Goal: Information Seeking & Learning: Understand process/instructions

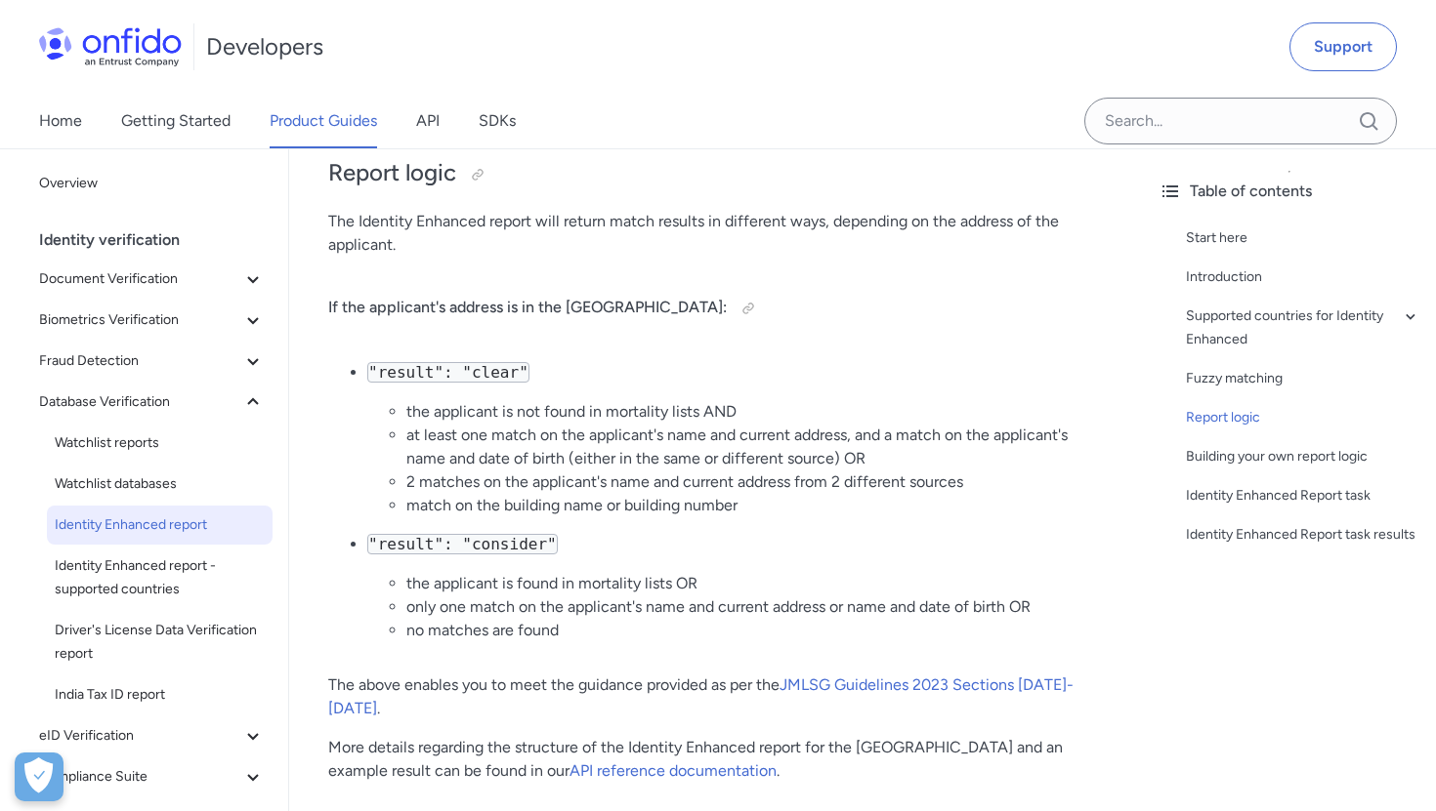
scroll to position [2390, 0]
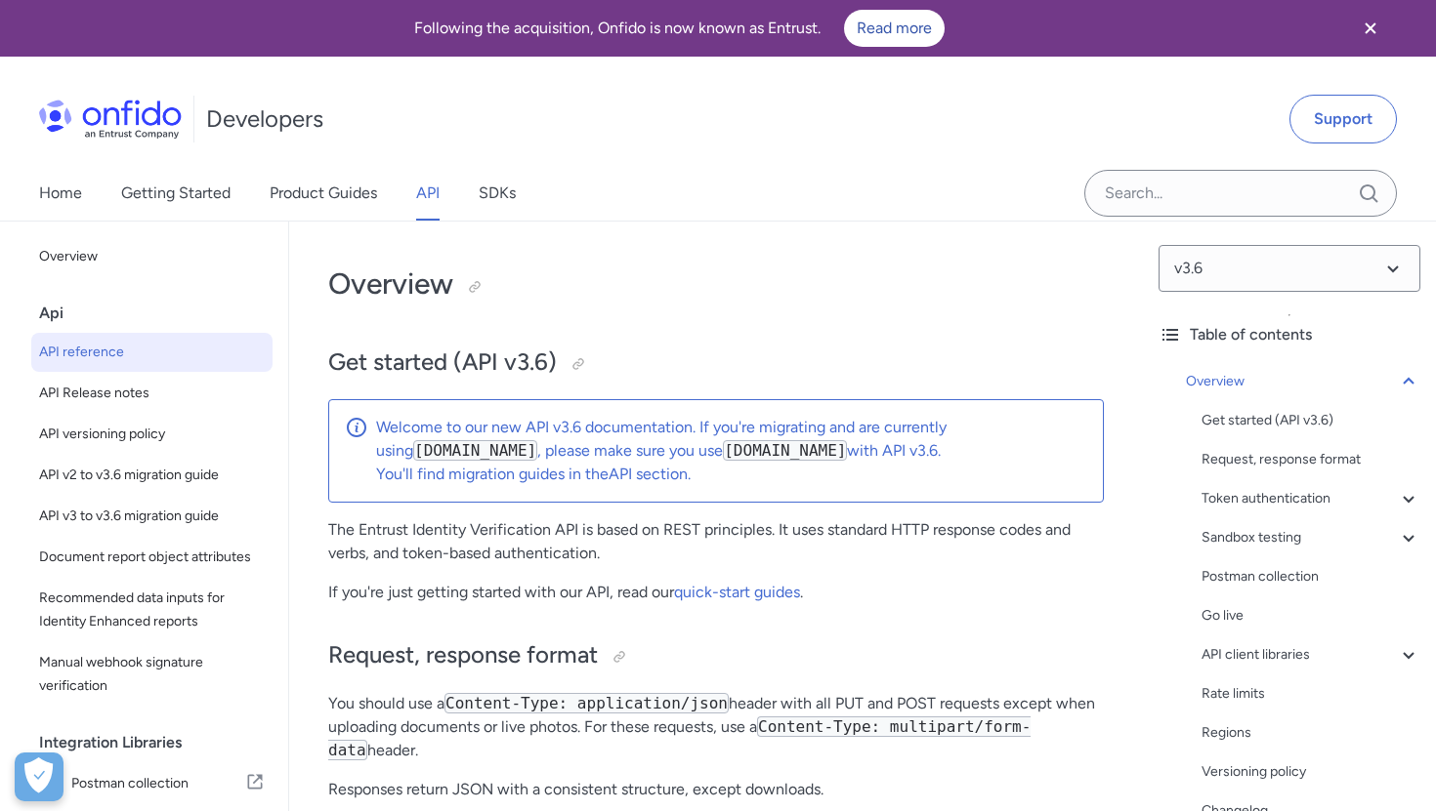
select select "http"
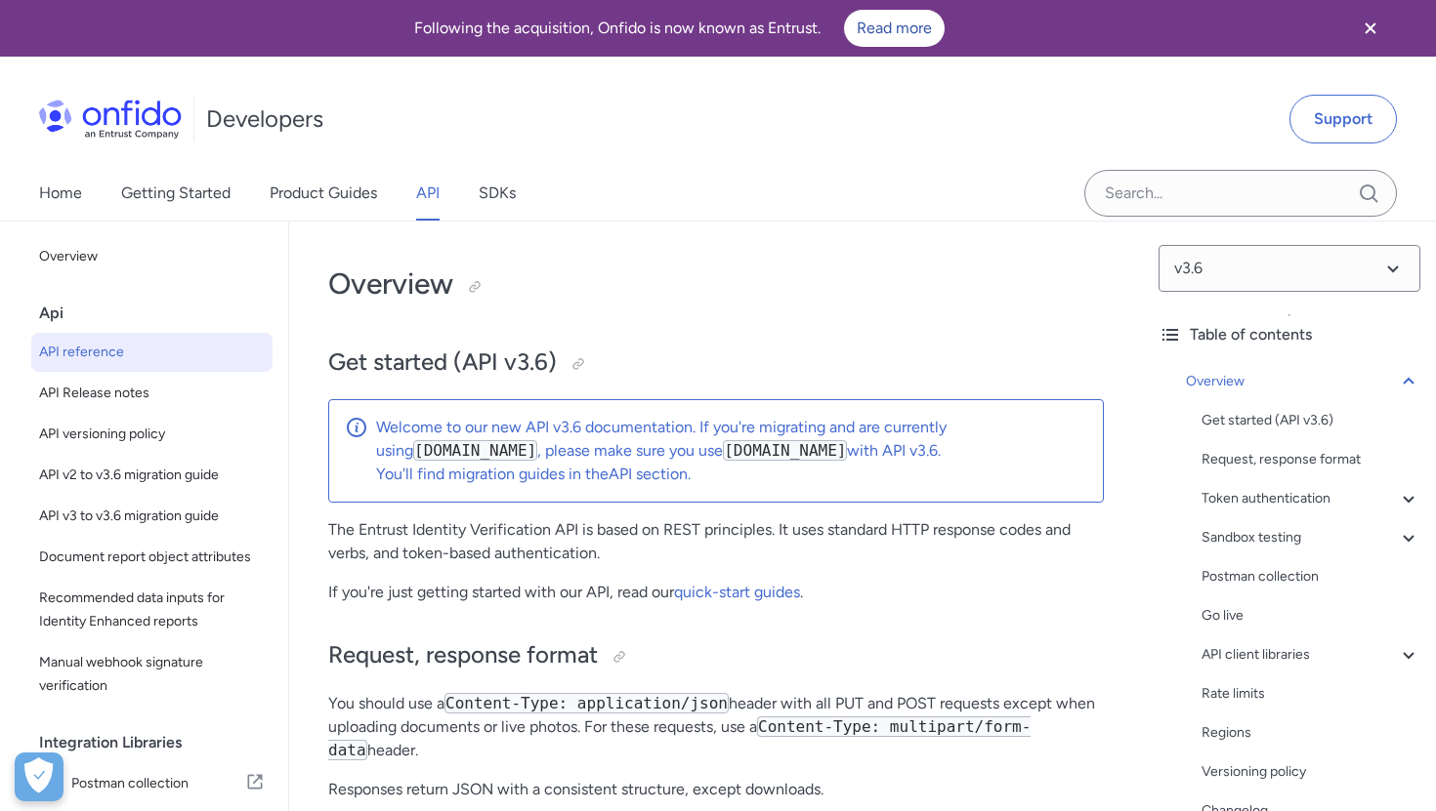
select select "http"
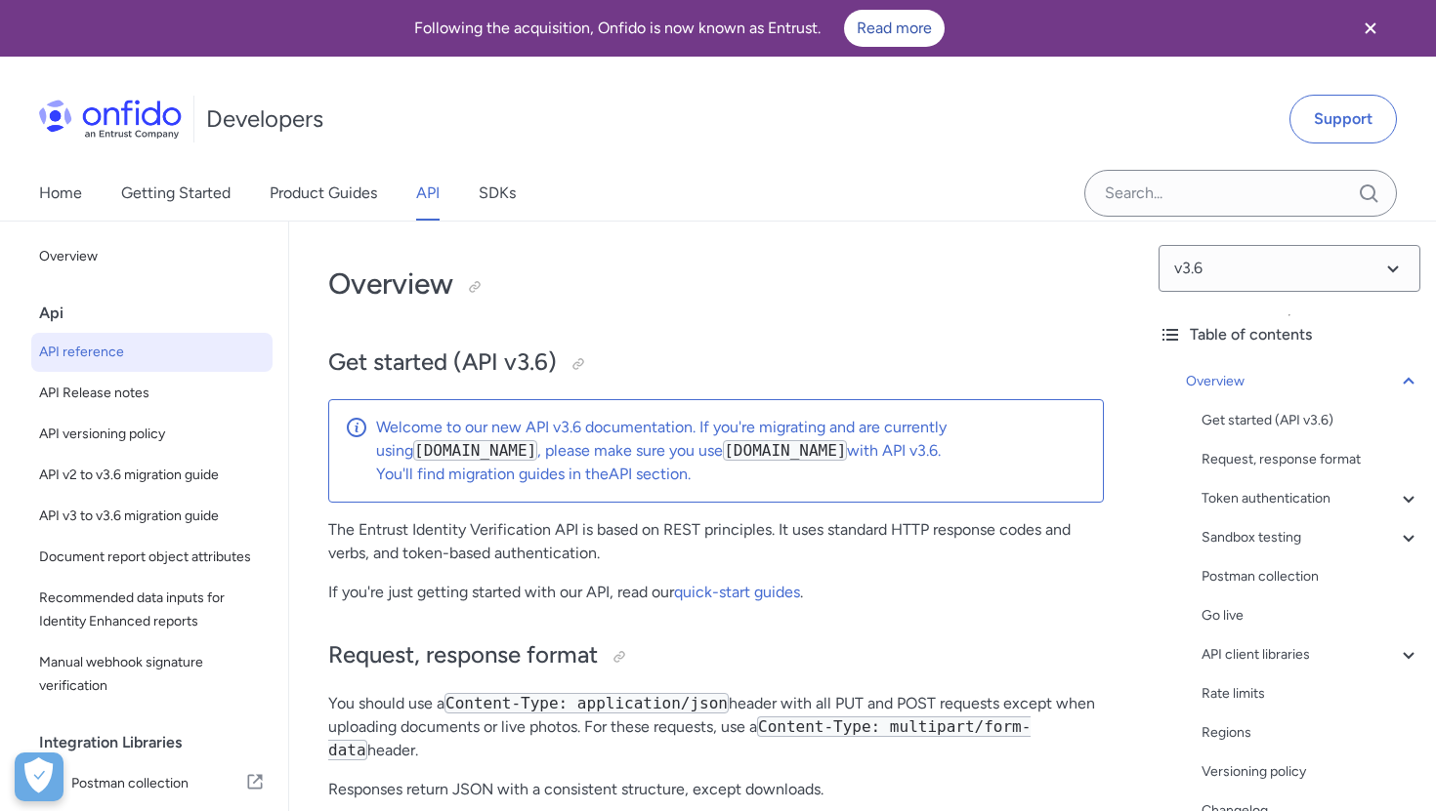
select select "http"
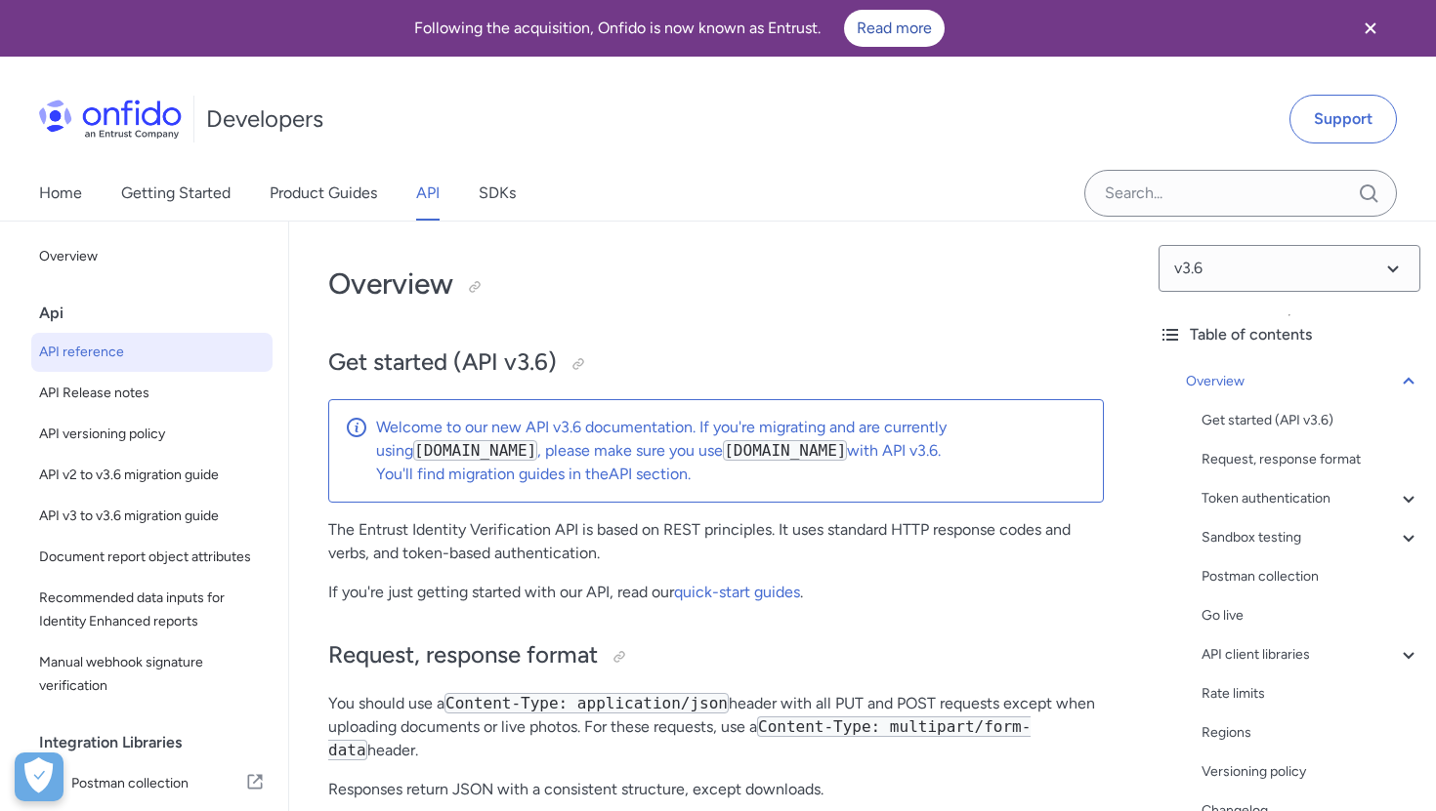
select select "http"
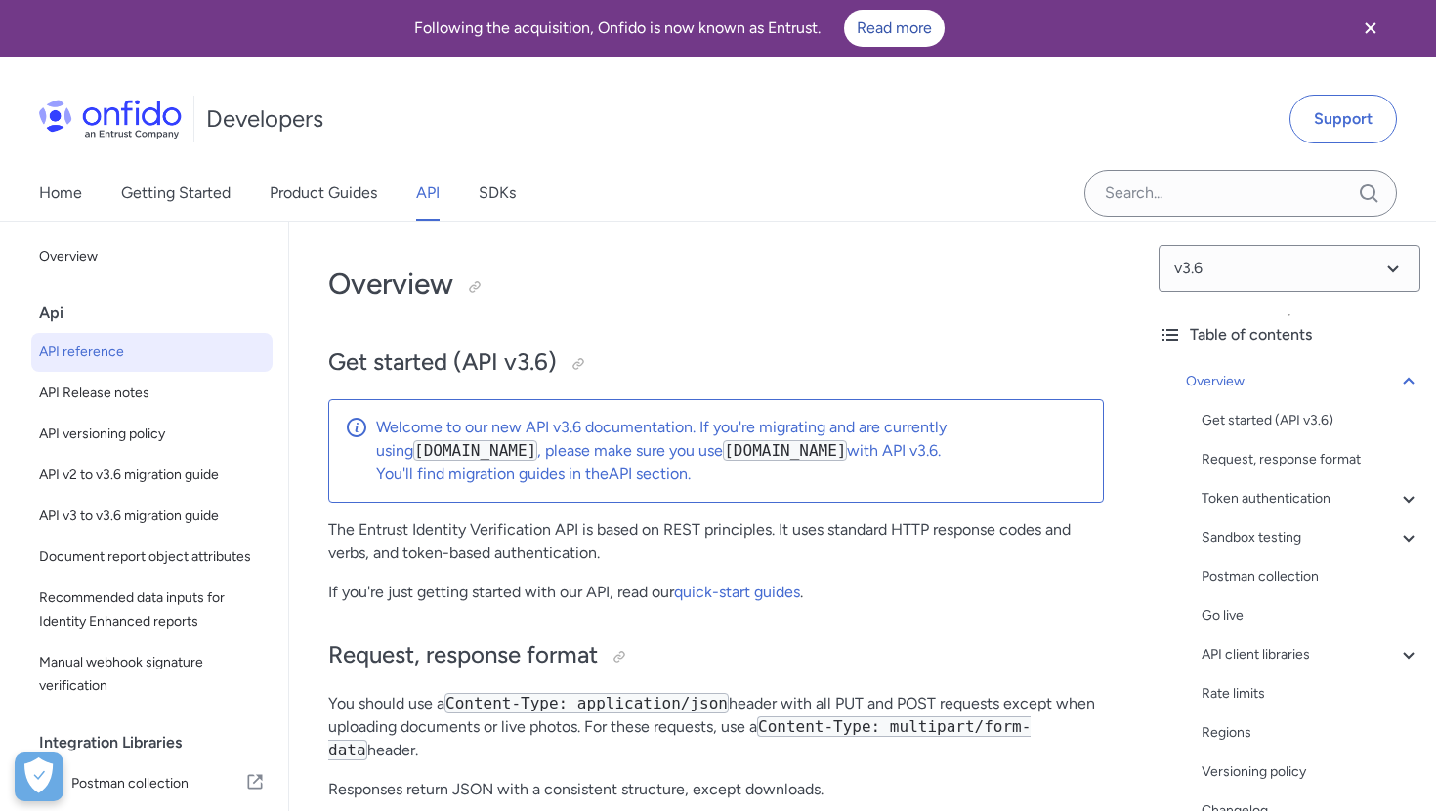
select select "http"
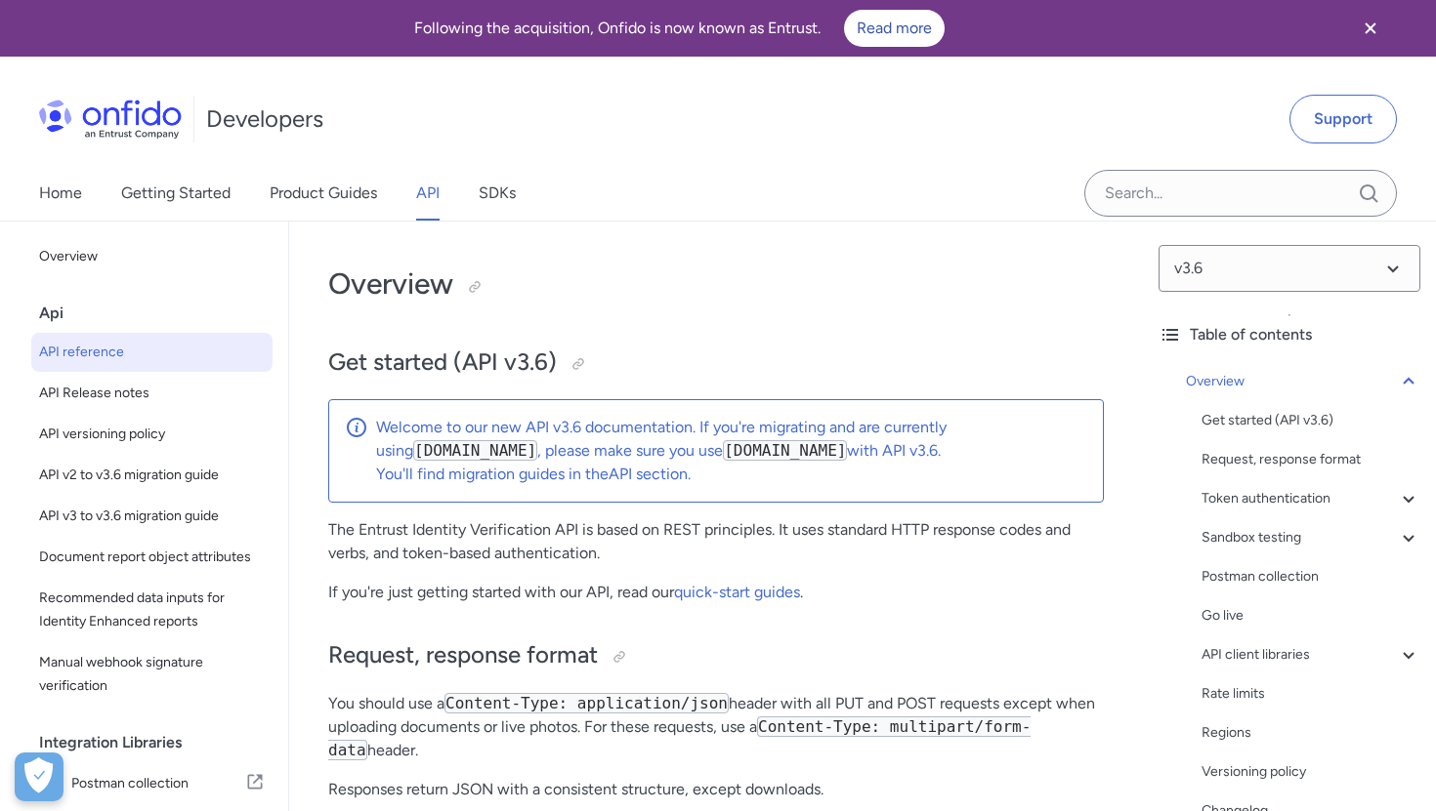
select select "http"
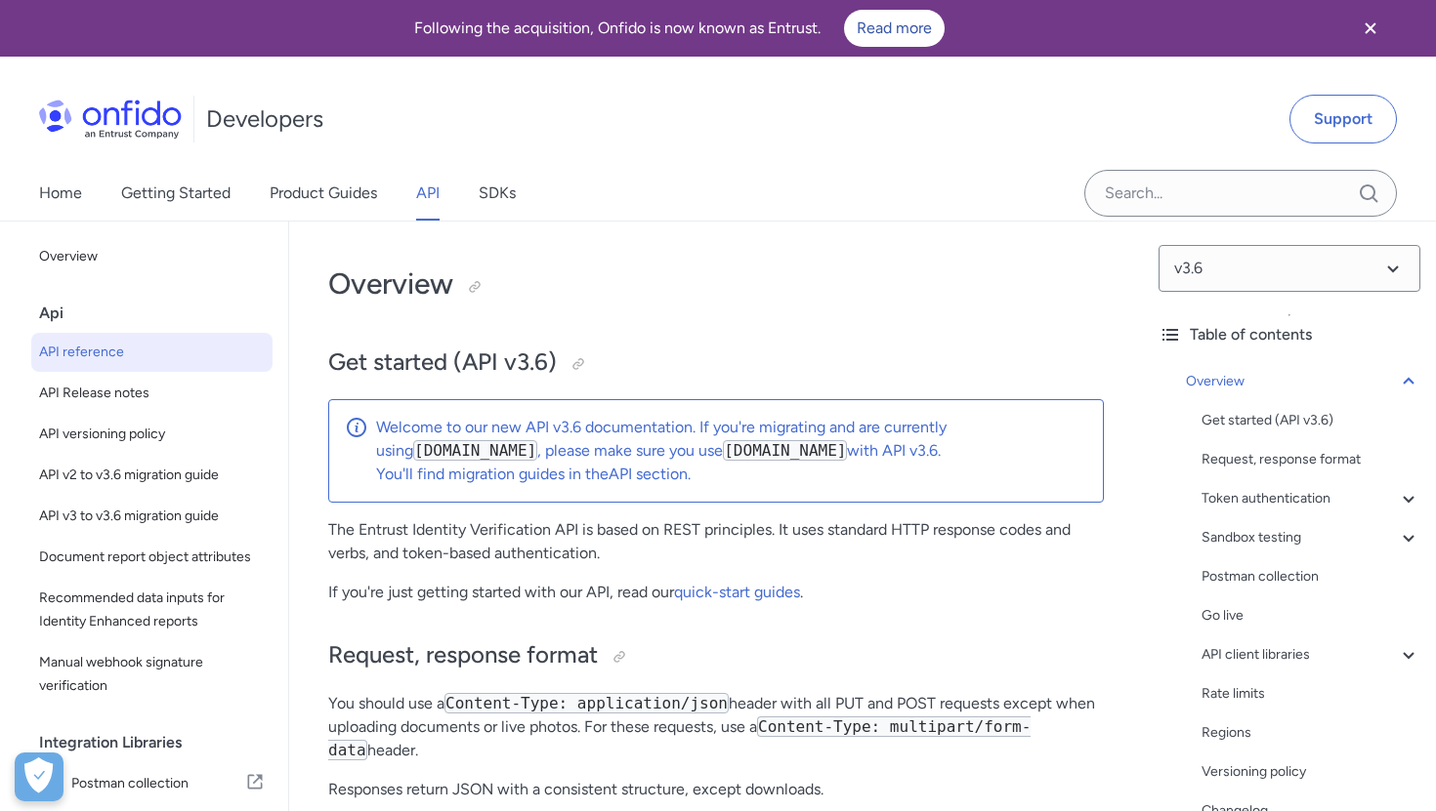
select select "http"
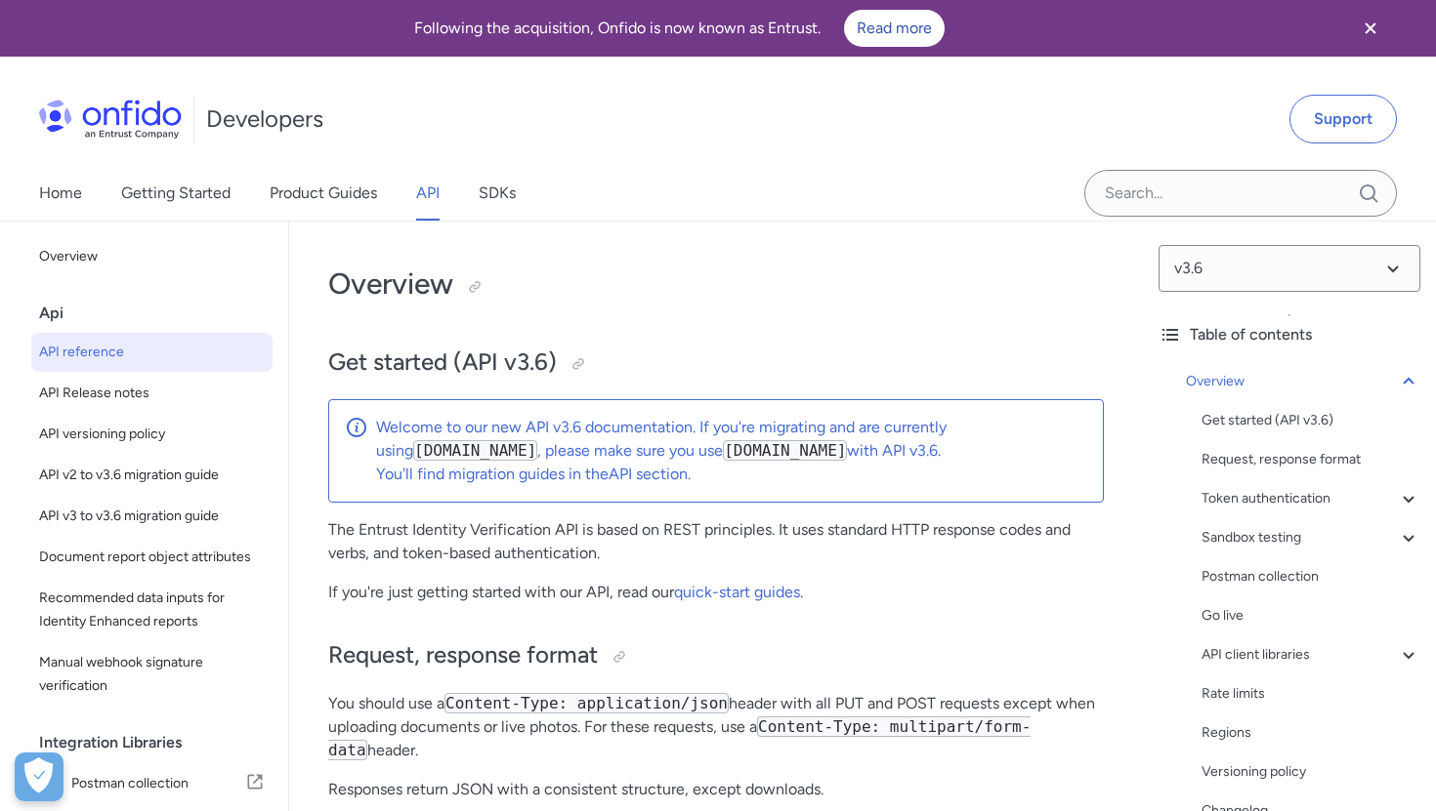
select select "http"
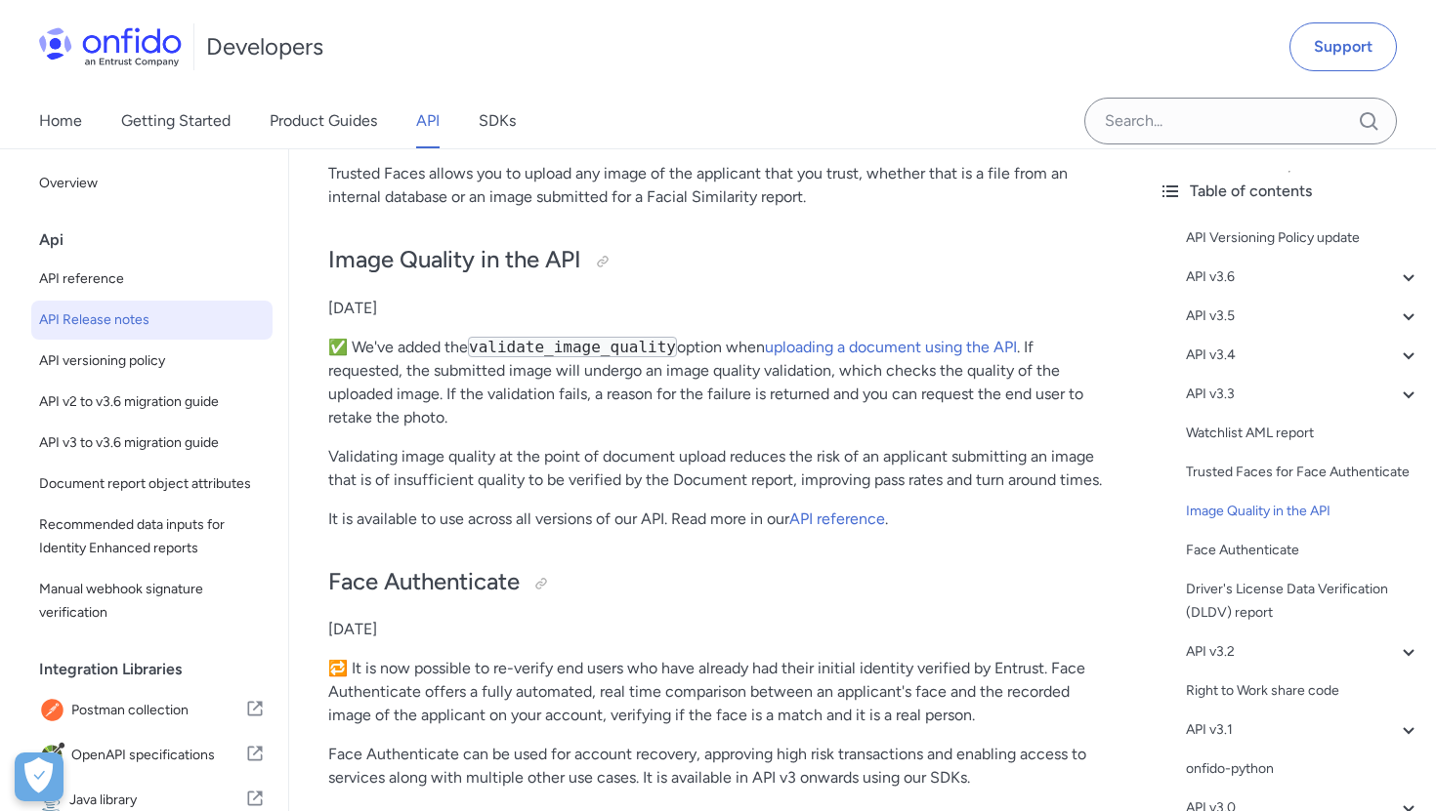
scroll to position [6495, 0]
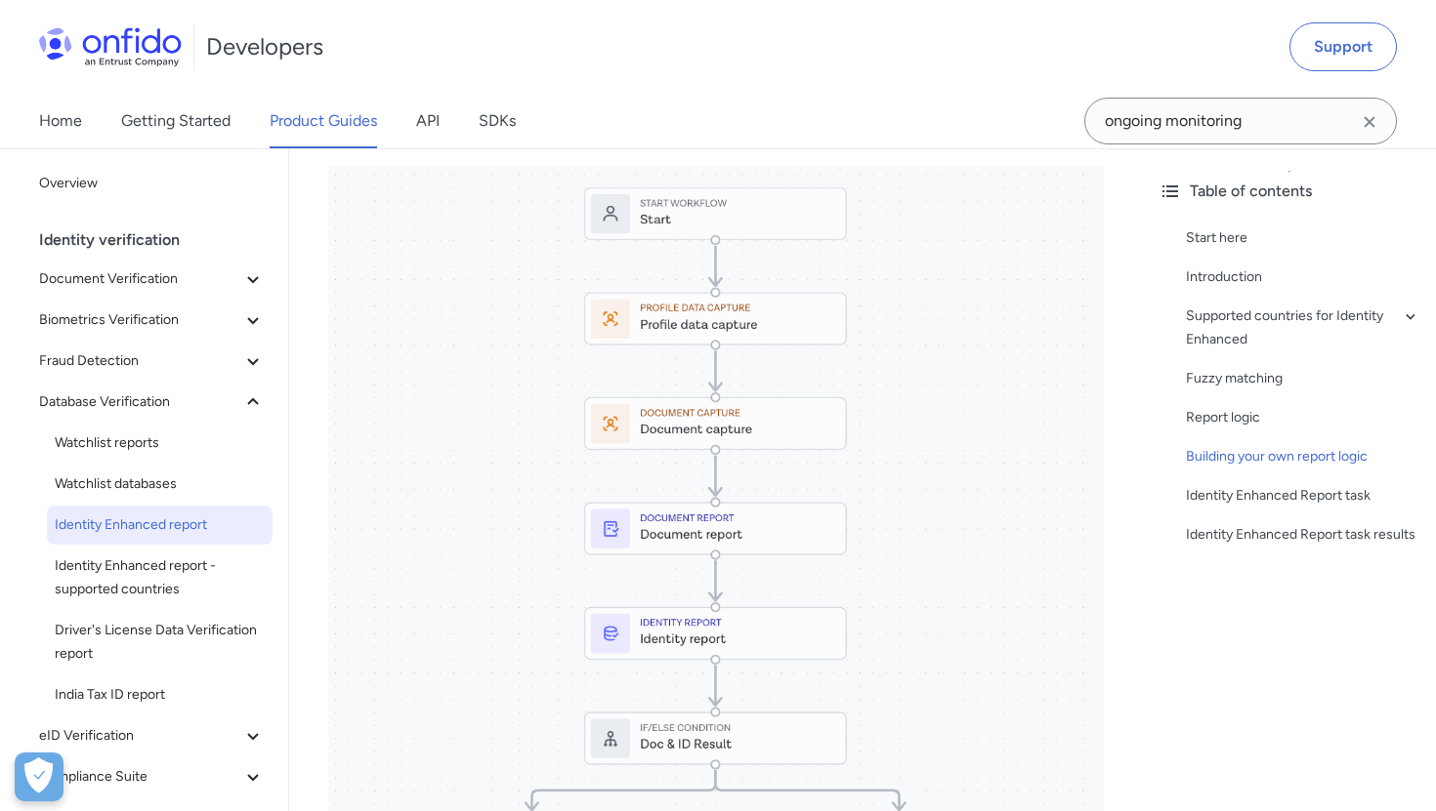
scroll to position [6355, 0]
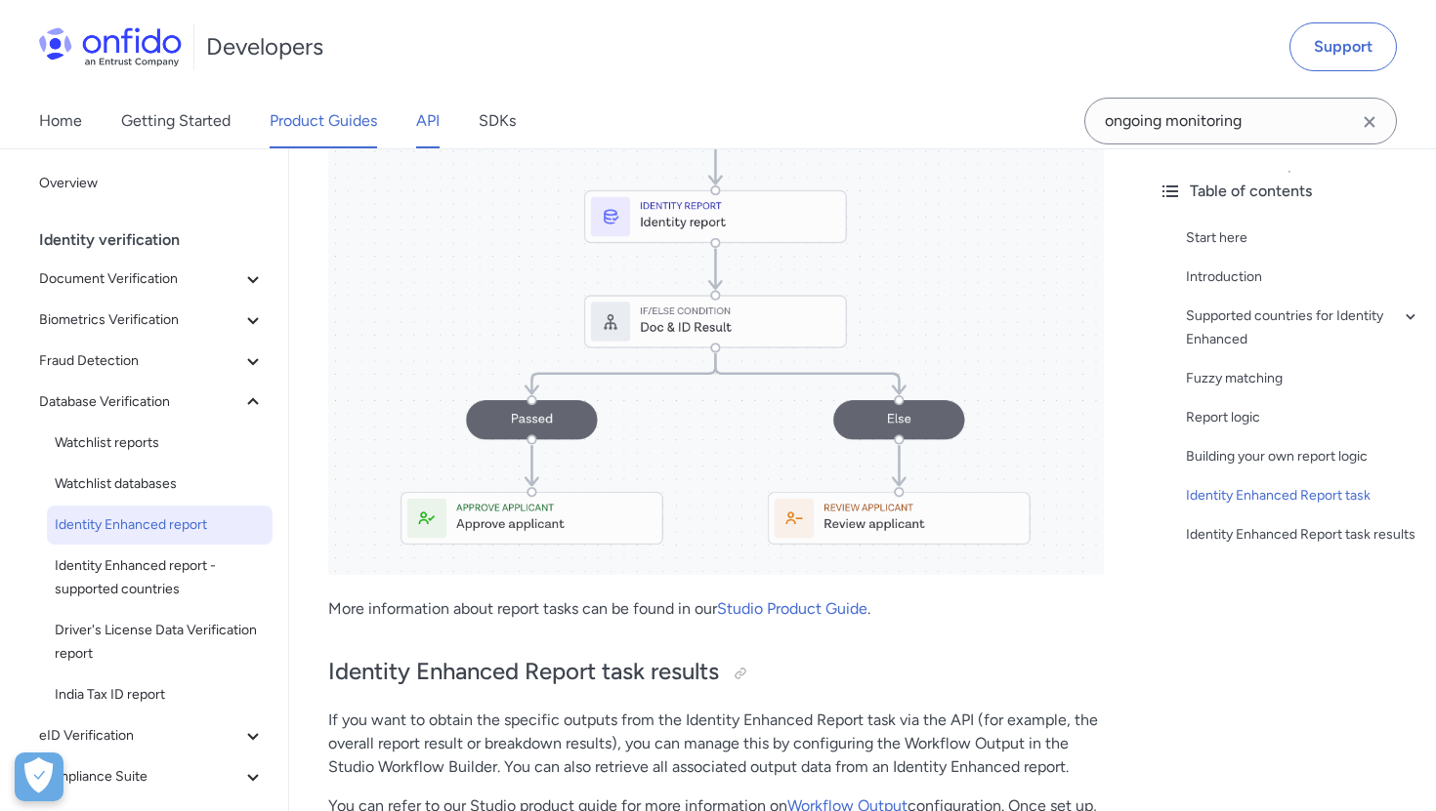
click at [420, 122] on link "API" at bounding box center [427, 121] width 23 height 55
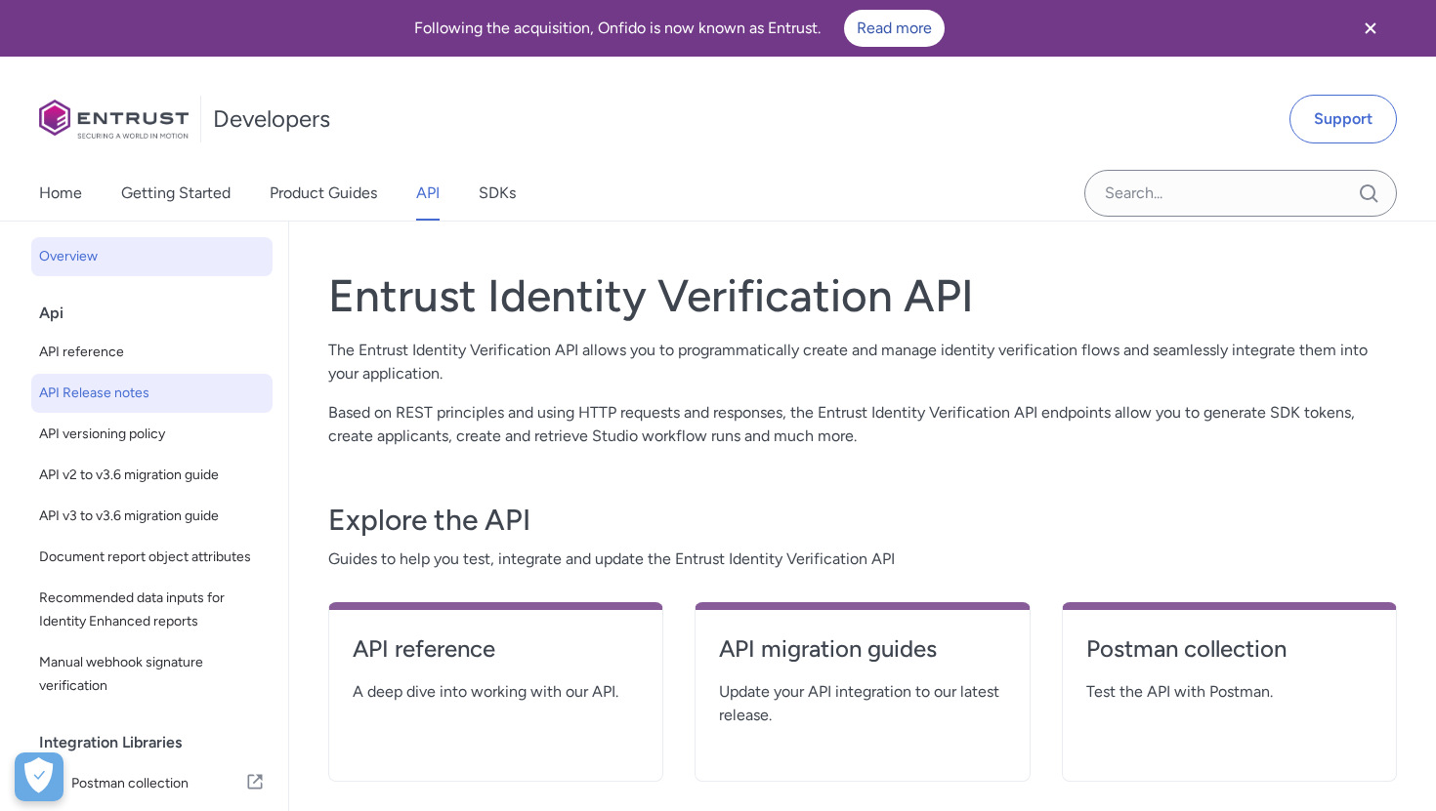
click at [92, 394] on span "API Release notes" at bounding box center [152, 393] width 226 height 23
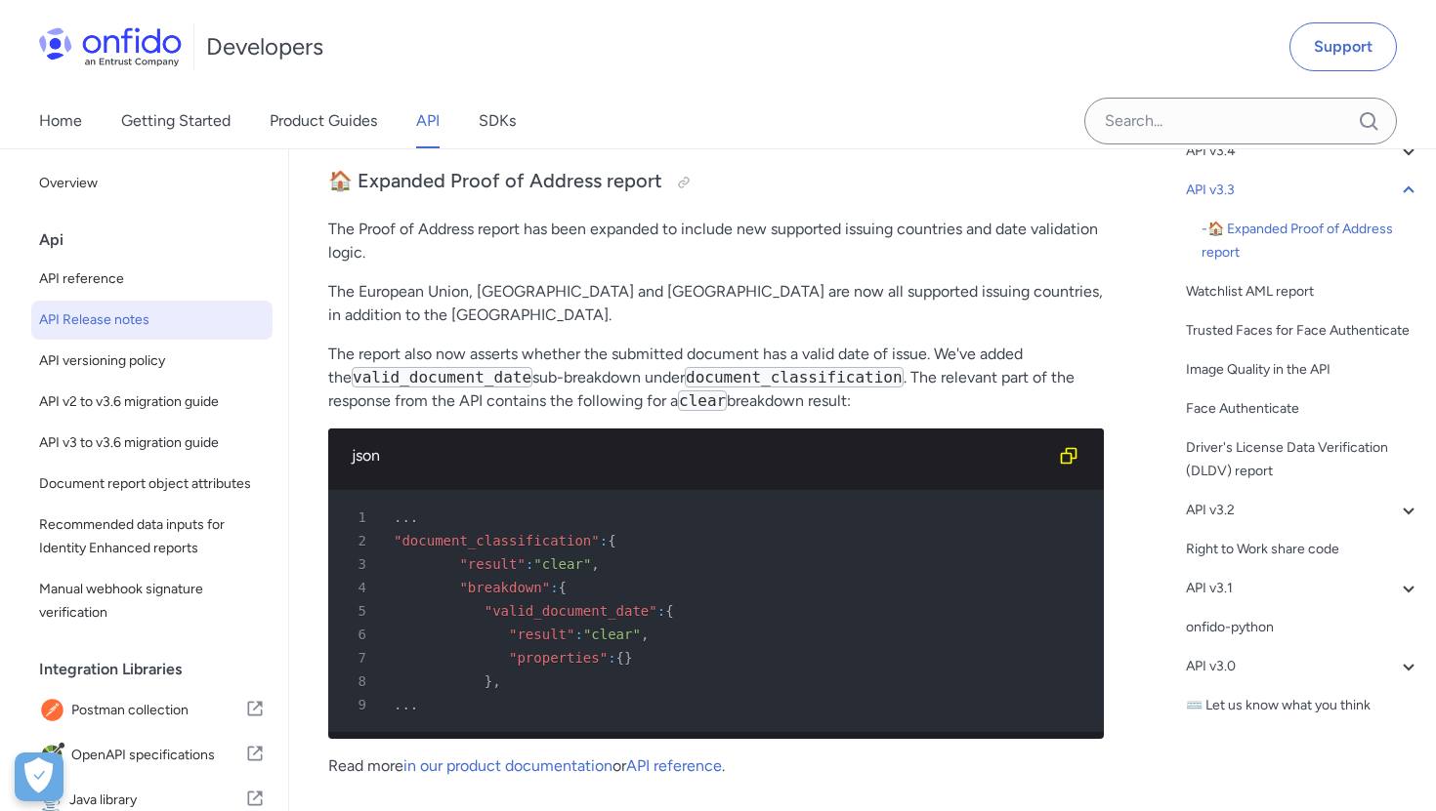
scroll to position [5459, 0]
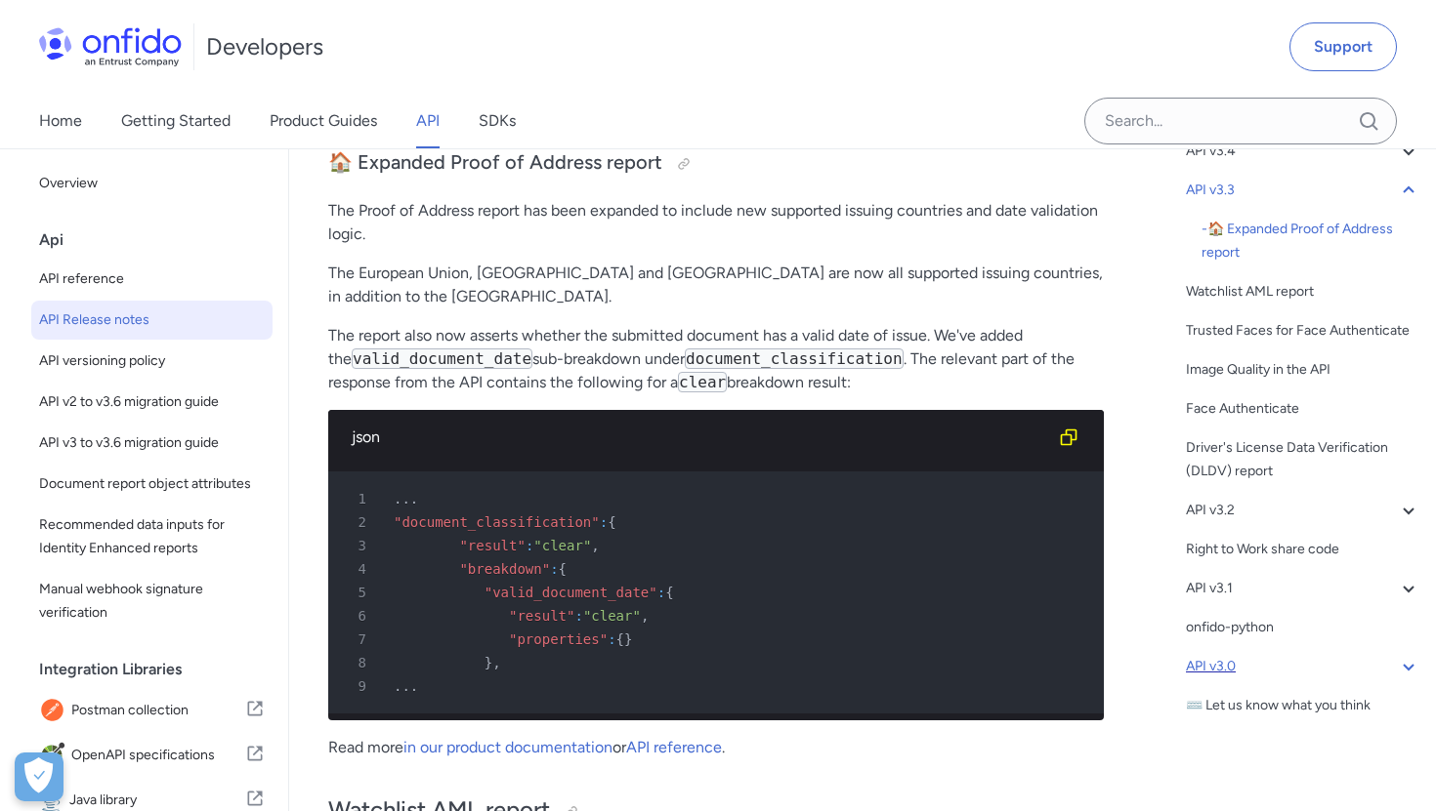
click at [1228, 671] on div "API v3.0" at bounding box center [1303, 666] width 234 height 23
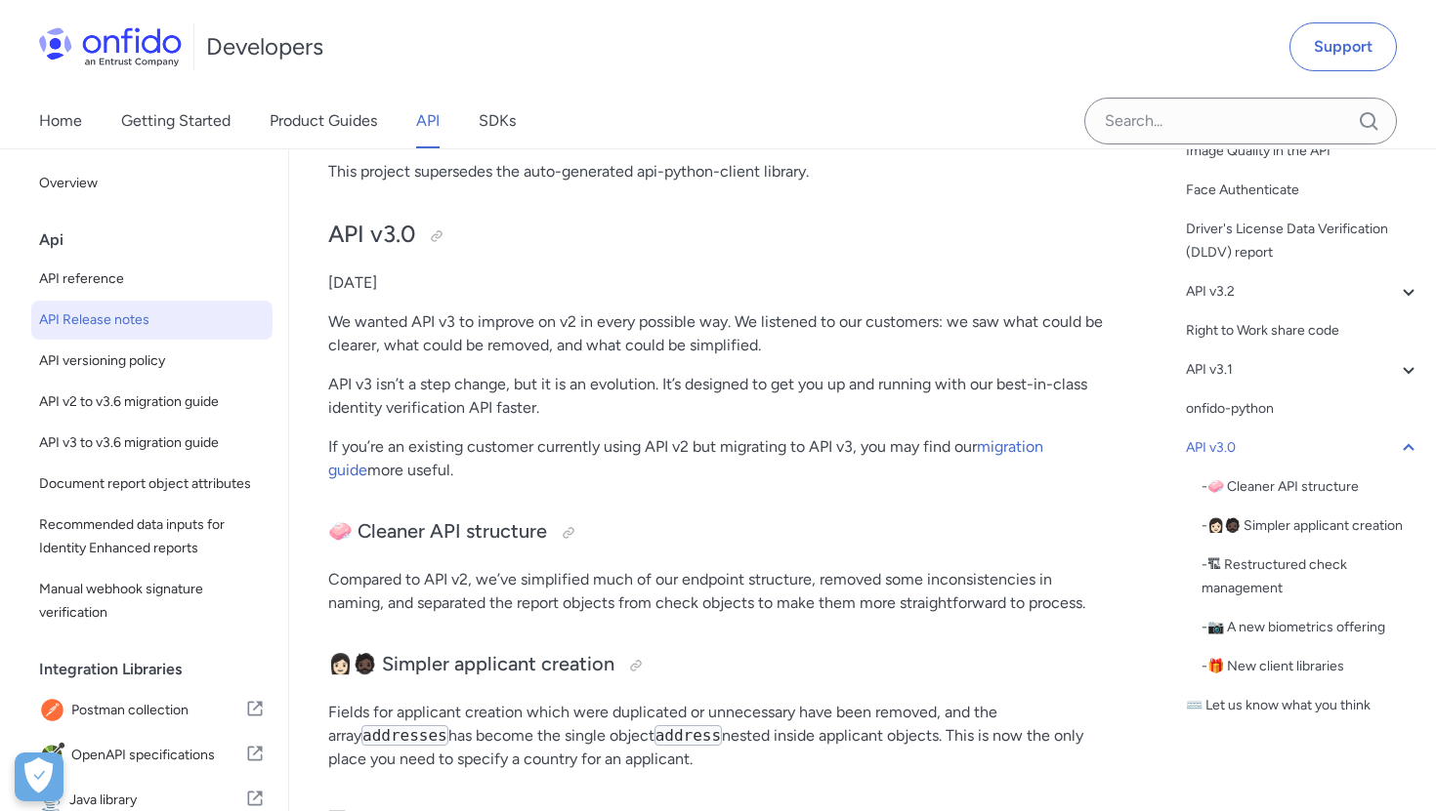
scroll to position [10629, 0]
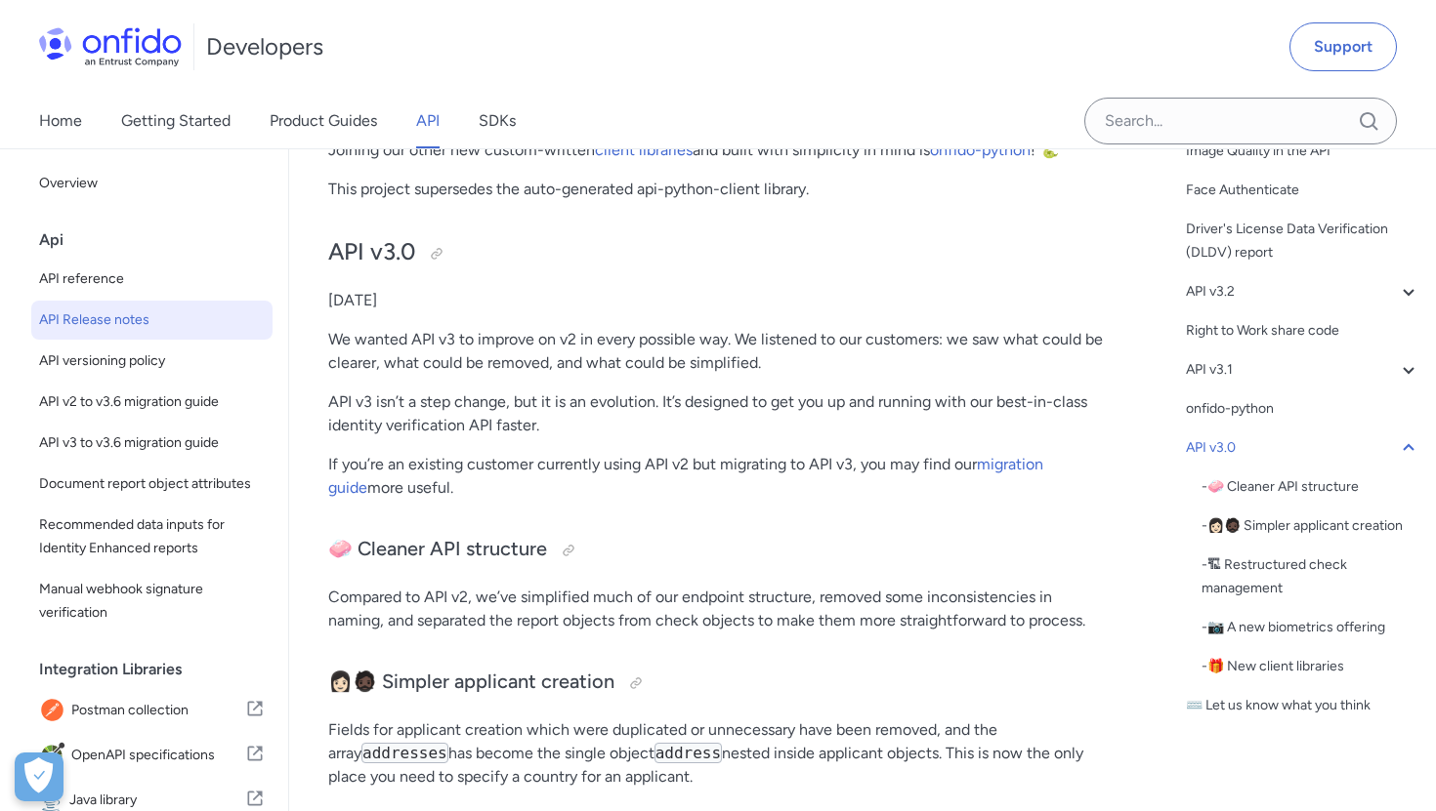
drag, startPoint x: 456, startPoint y: 284, endPoint x: 422, endPoint y: 284, distance: 34.2
click at [422, 289] on p "13th January 2020" at bounding box center [715, 300] width 775 height 23
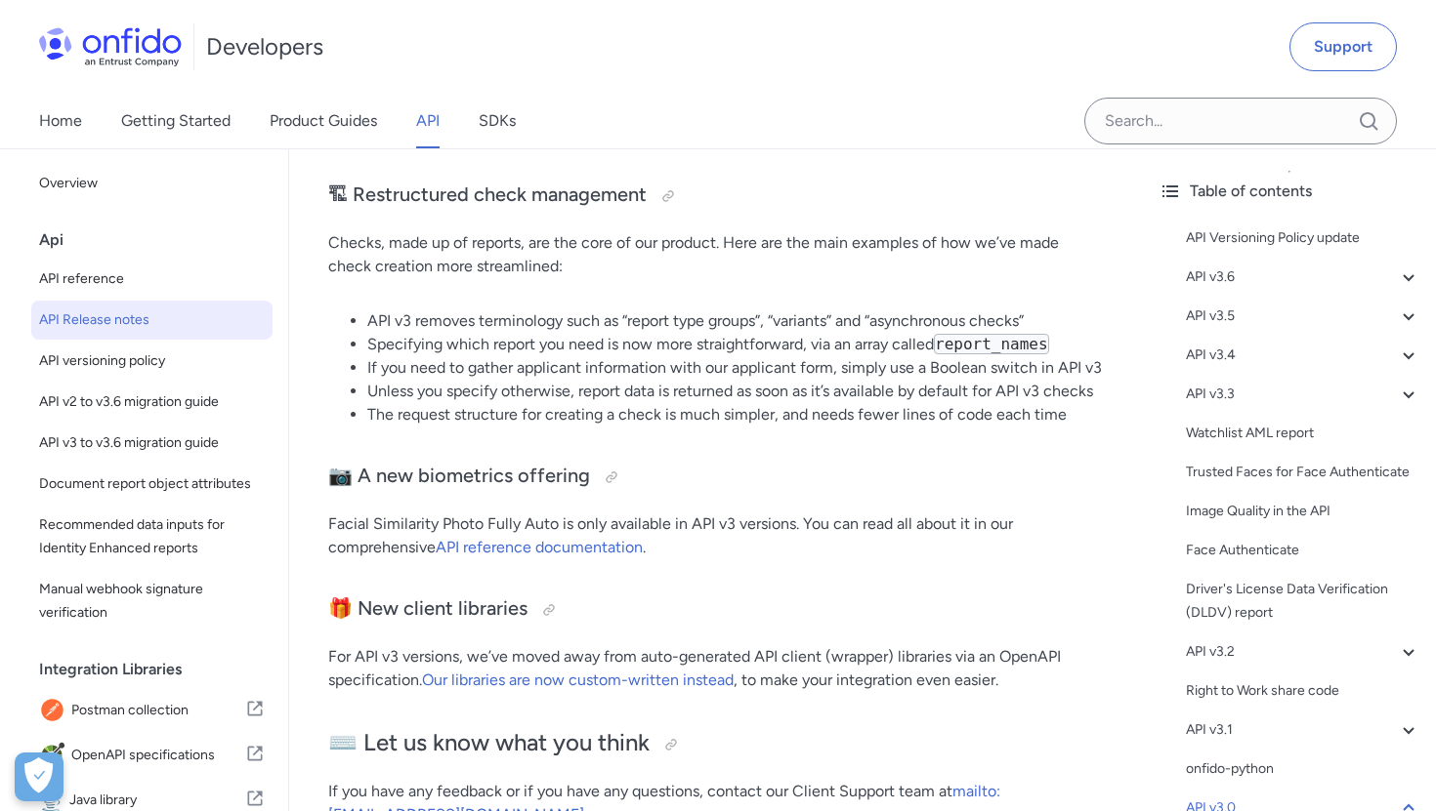
scroll to position [11270, 0]
click at [124, 408] on span "API v2 to v3.6 migration guide" at bounding box center [152, 402] width 226 height 23
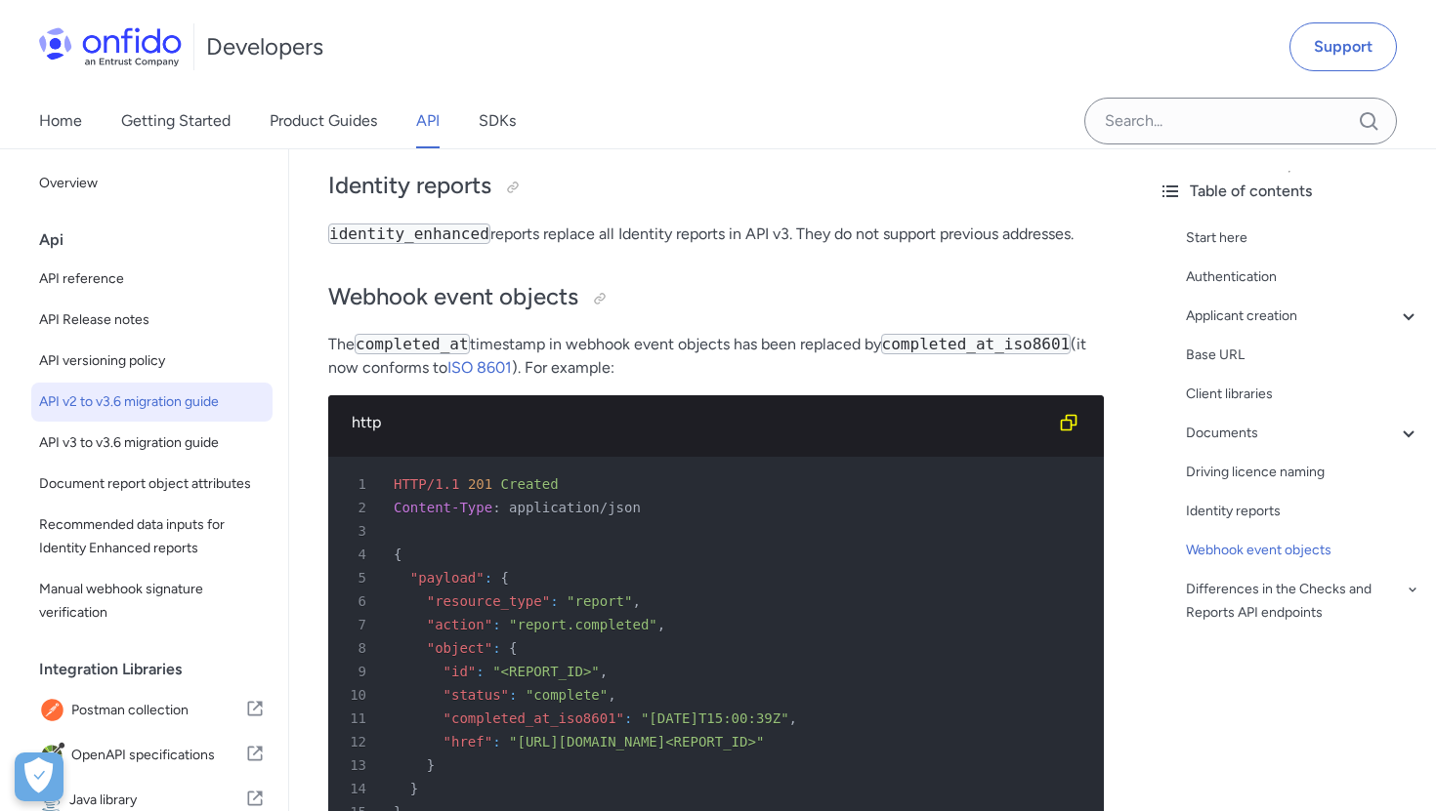
scroll to position [3090, 0]
drag, startPoint x: 1098, startPoint y: 242, endPoint x: 323, endPoint y: 241, distance: 774.4
copy p "identity_enhanced reports replace all Identity reports in API v3. They do not s…"
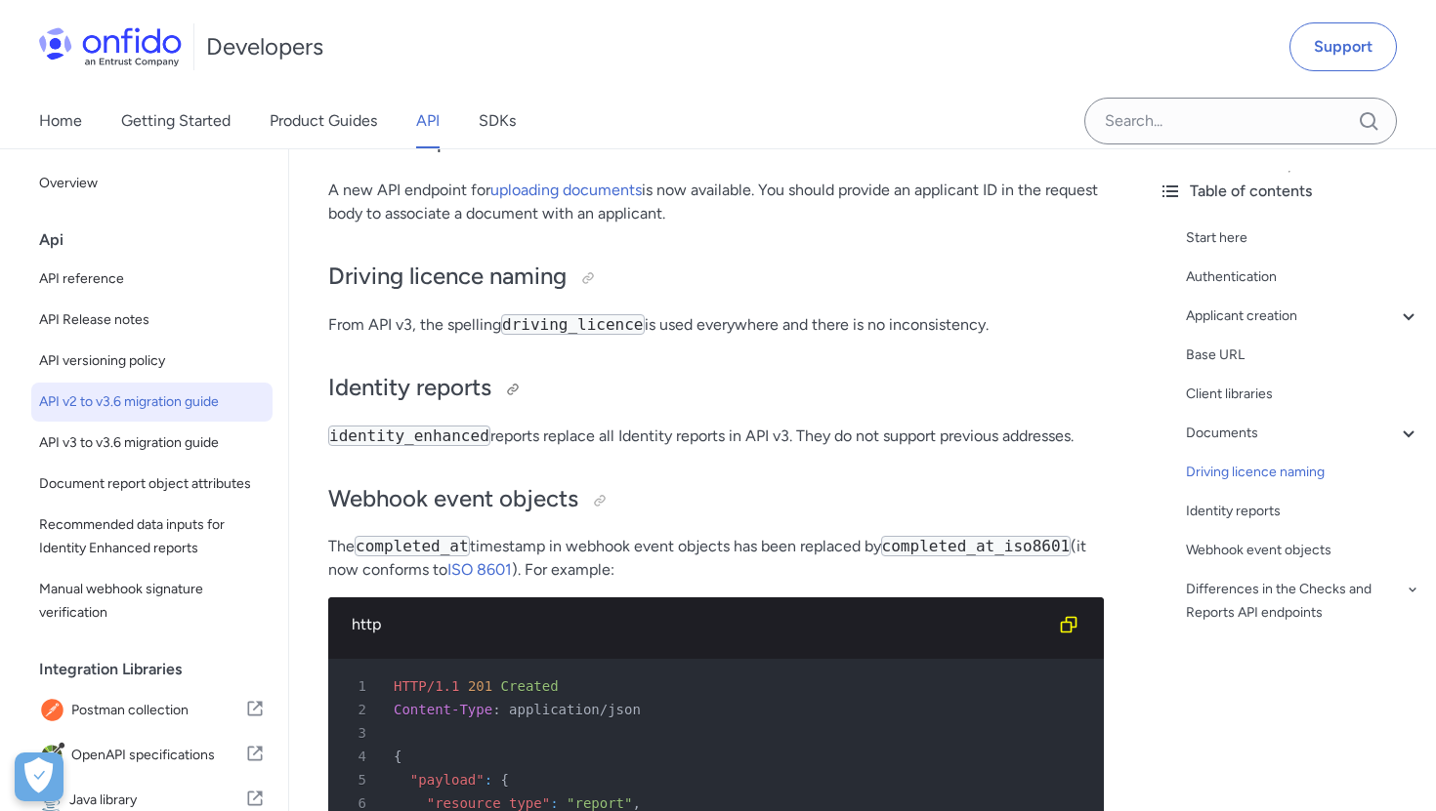
scroll to position [2894, 0]
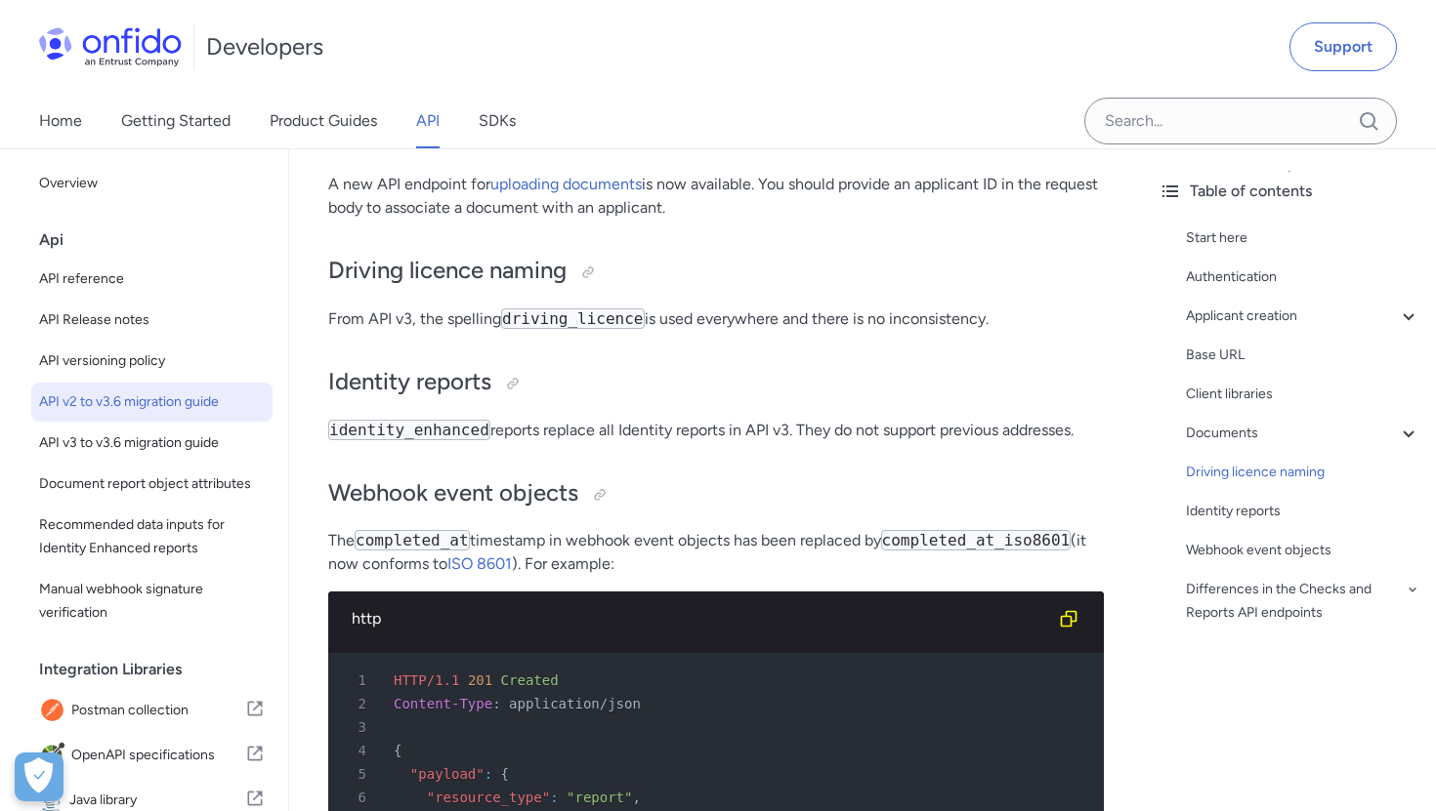
copy p "identity_enhanced reports replace all Identity reports in API v3. They do not s…"
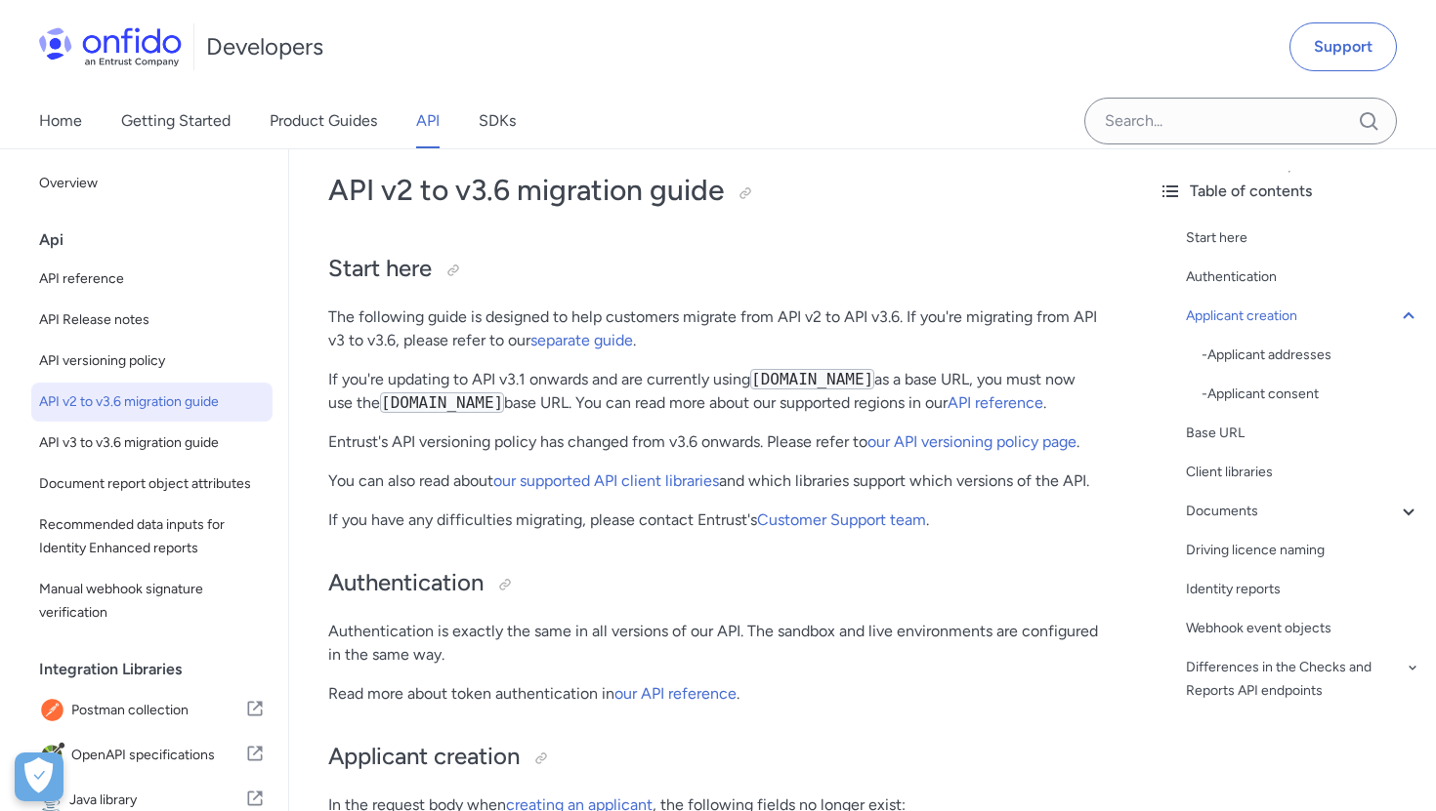
scroll to position [0, 0]
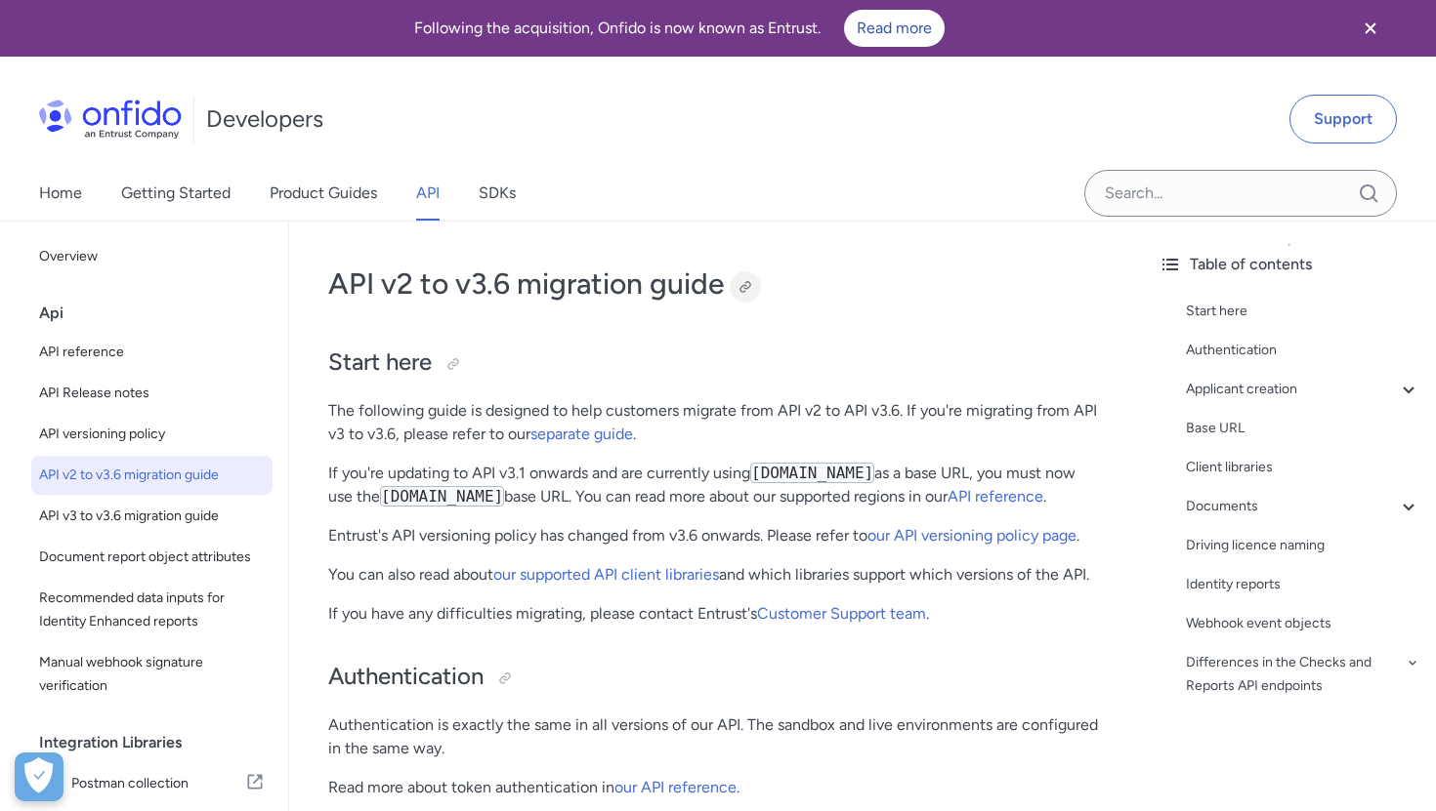
click at [751, 289] on div at bounding box center [745, 287] width 16 height 16
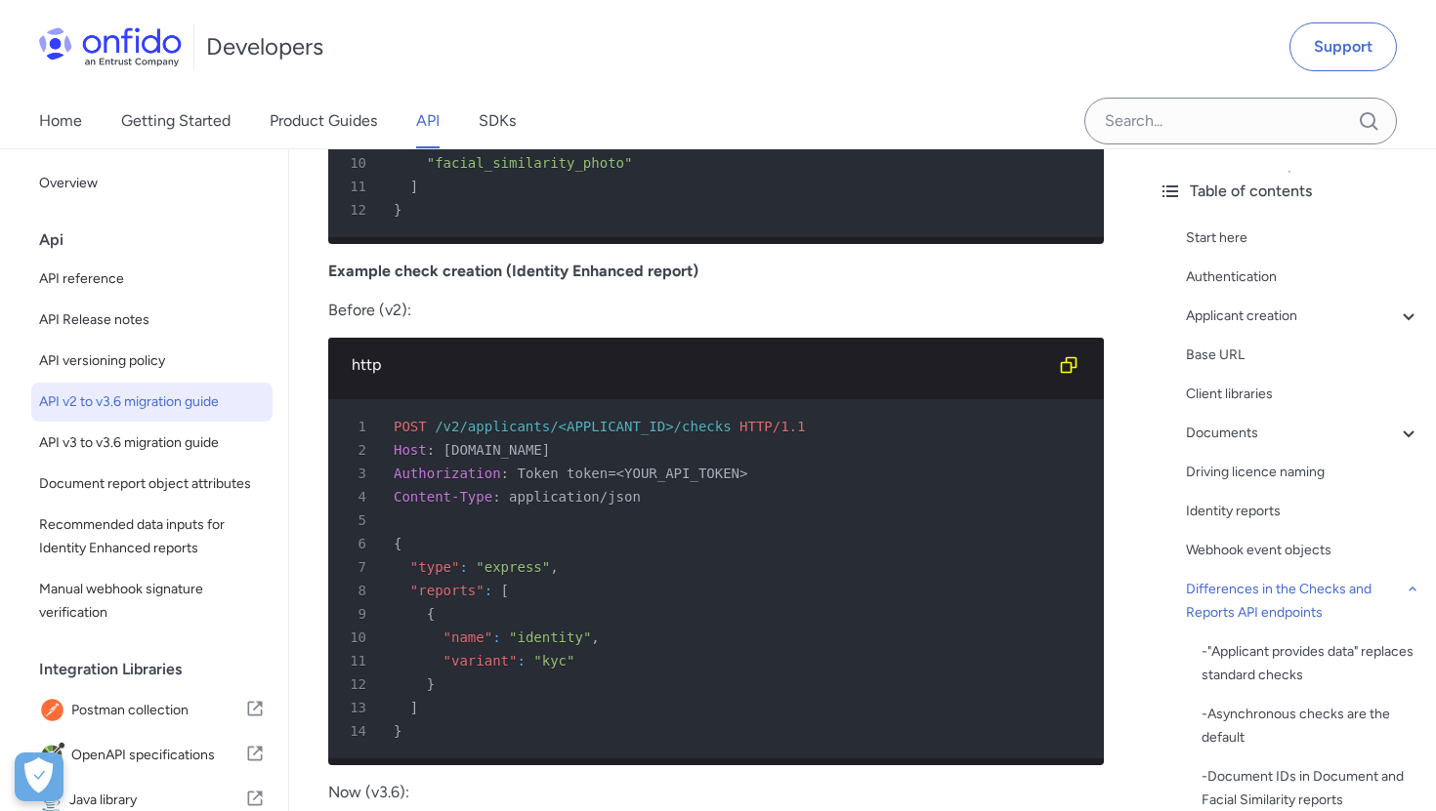
scroll to position [6630, 0]
